Goal: Find specific page/section: Find specific page/section

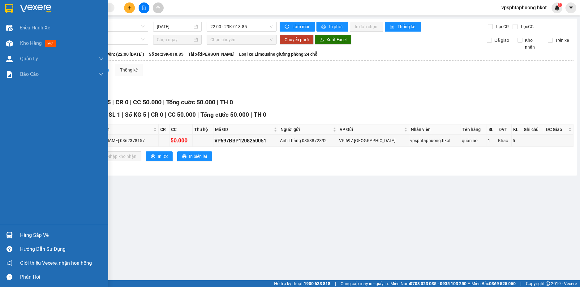
click at [26, 13] on div at bounding box center [54, 10] width 108 height 20
click at [26, 12] on img at bounding box center [35, 8] width 31 height 9
click at [173, 3] on div "Kết quả tìm kiếm ( 0 ) Bộ lọc No Data vpsphtaphuong.hkot 1" at bounding box center [290, 7] width 580 height 15
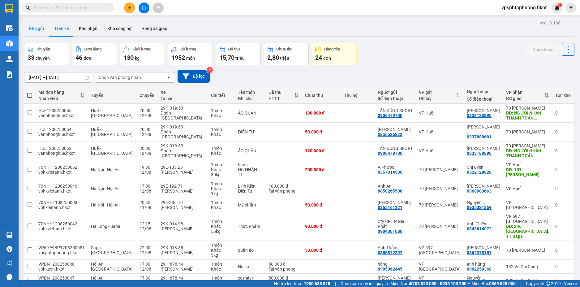
click at [39, 27] on button "Kho gửi" at bounding box center [36, 28] width 25 height 15
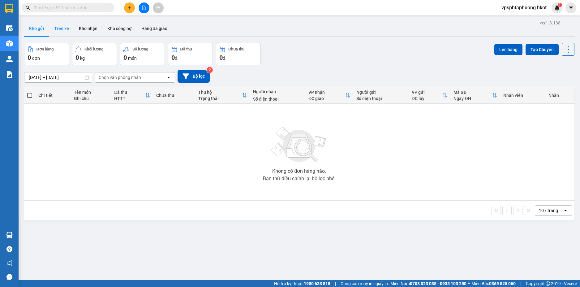
click at [70, 28] on button "Trên xe" at bounding box center [61, 28] width 25 height 15
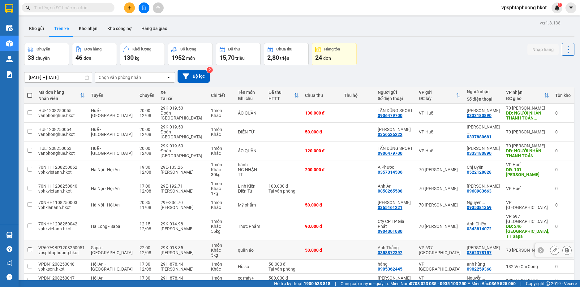
click at [79, 247] on div "VP697ĐBP1208250051" at bounding box center [61, 247] width 46 height 5
checkbox input "true"
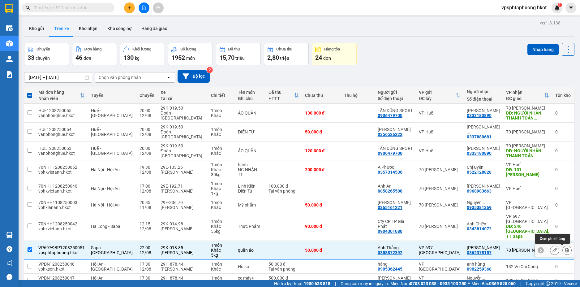
click at [565, 249] on icon at bounding box center [567, 250] width 4 height 4
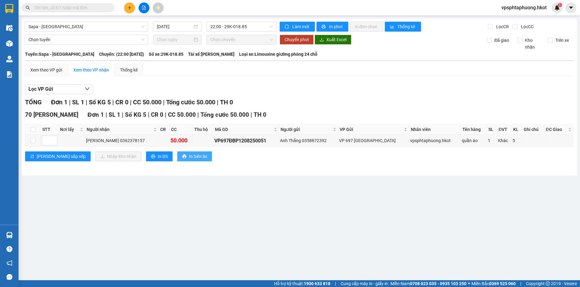
click at [189, 156] on span "In biên lai" at bounding box center [198, 156] width 18 height 7
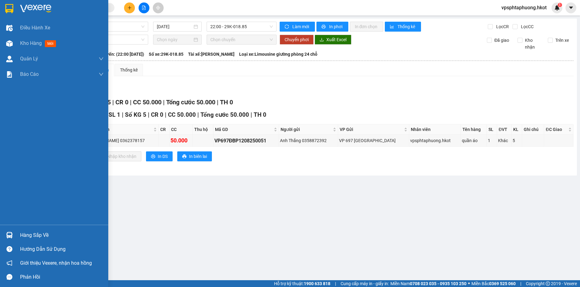
click at [12, 11] on img at bounding box center [9, 8] width 8 height 9
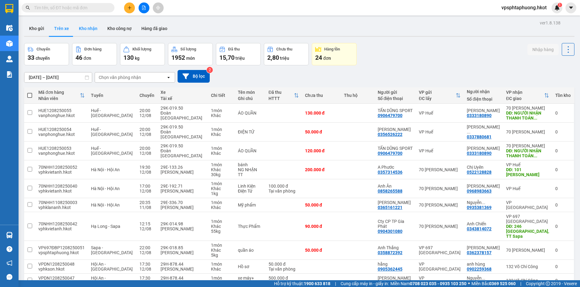
click at [93, 30] on button "Kho nhận" at bounding box center [88, 28] width 28 height 15
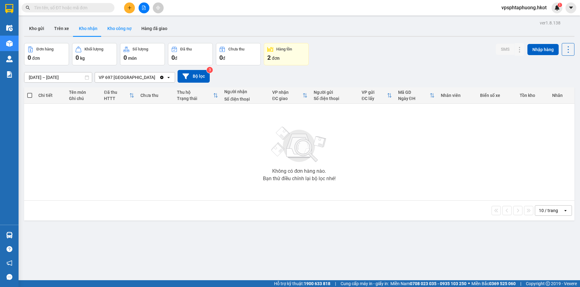
click at [117, 25] on button "Kho công nợ" at bounding box center [119, 28] width 34 height 15
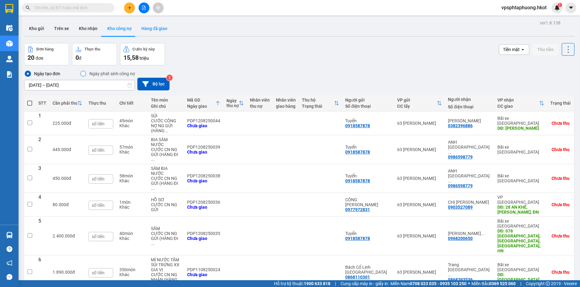
click at [146, 29] on button "Hàng đã giao" at bounding box center [154, 28] width 36 height 15
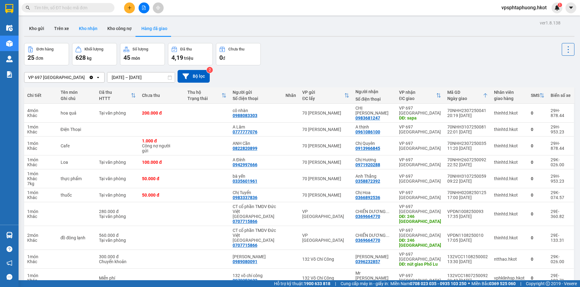
click at [87, 24] on button "Kho nhận" at bounding box center [88, 28] width 28 height 15
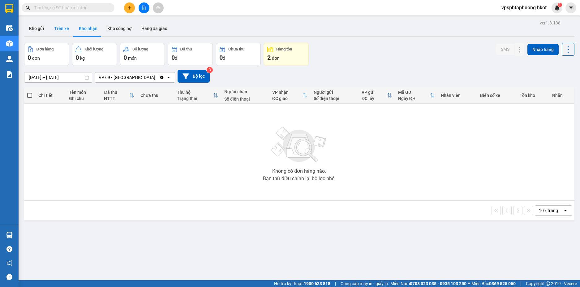
click at [64, 28] on button "Trên xe" at bounding box center [61, 28] width 25 height 15
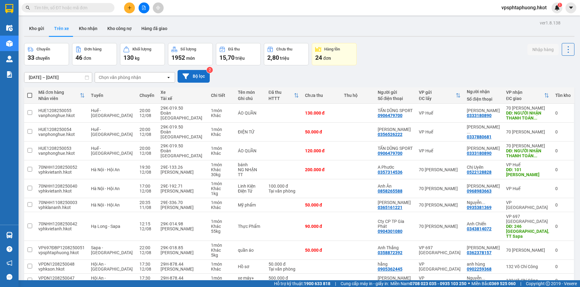
click at [189, 71] on button "Bộ lọc" at bounding box center [193, 76] width 32 height 13
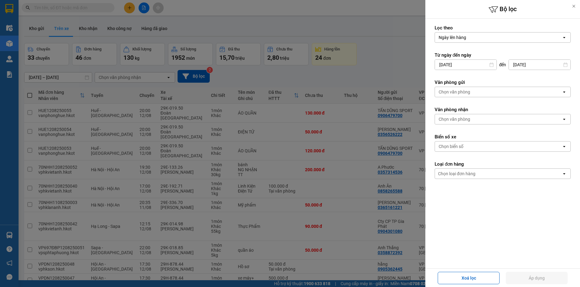
click at [353, 69] on div at bounding box center [290, 143] width 580 height 287
